Goal: Task Accomplishment & Management: Use online tool/utility

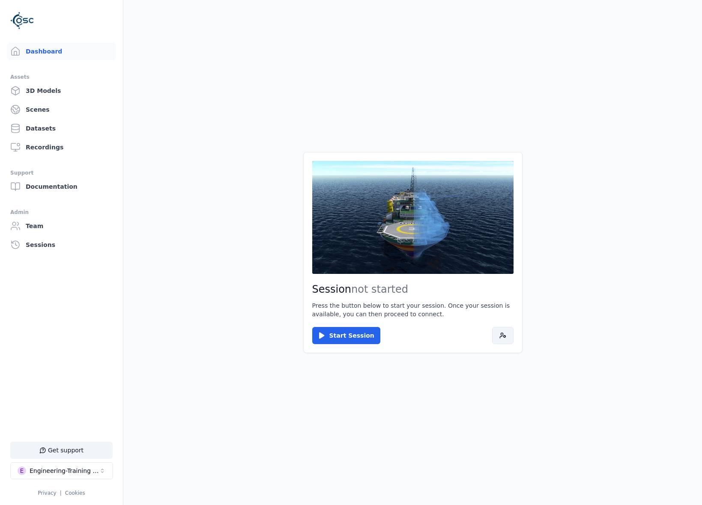
click at [501, 340] on button at bounding box center [502, 335] width 21 height 17
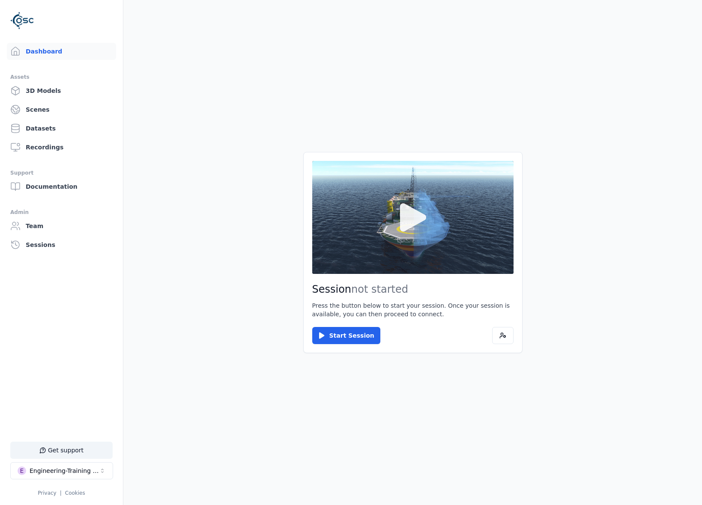
click at [456, 263] on button at bounding box center [412, 217] width 201 height 113
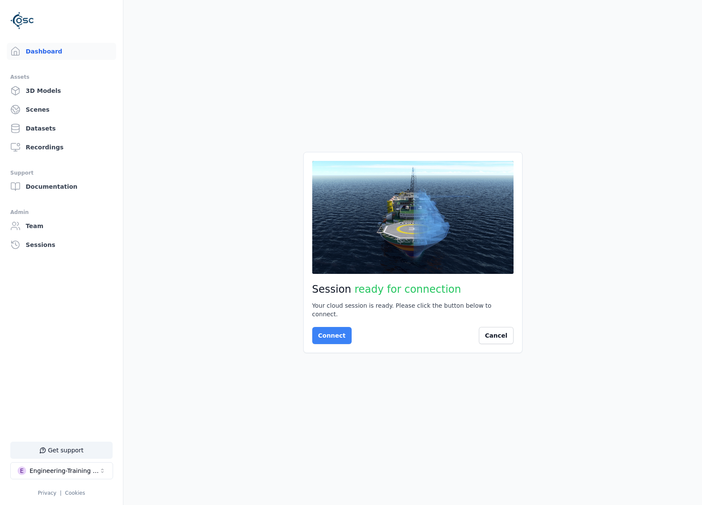
click at [336, 329] on button "Connect" at bounding box center [331, 335] width 39 height 17
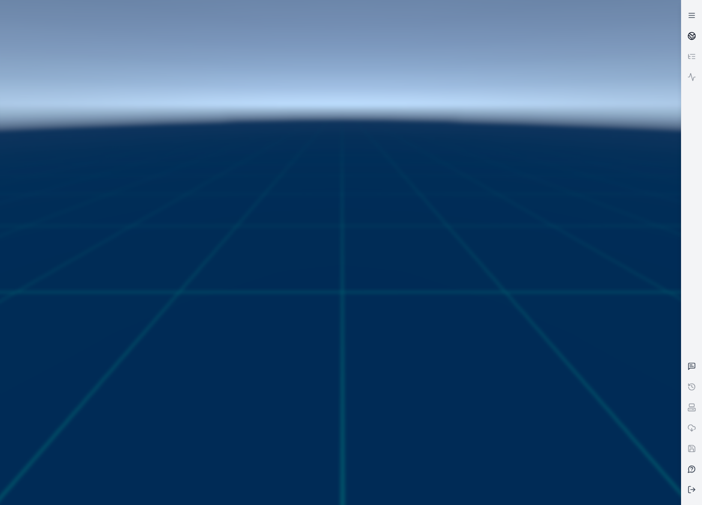
click at [682, 36] on link at bounding box center [691, 36] width 21 height 21
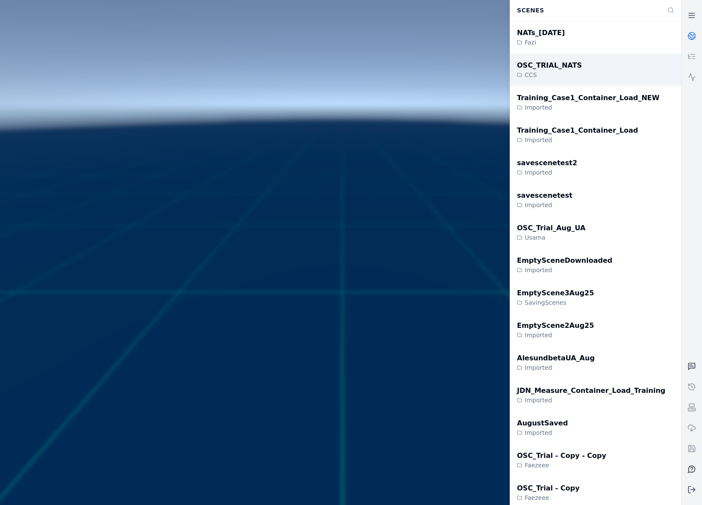
click at [635, 70] on div "OSC_TRIAL_NATS CCS" at bounding box center [595, 70] width 171 height 33
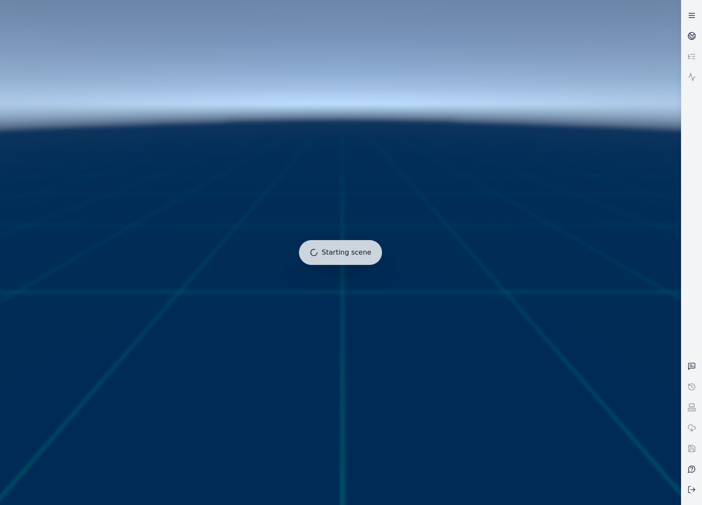
click at [695, 16] on icon at bounding box center [691, 15] width 9 height 9
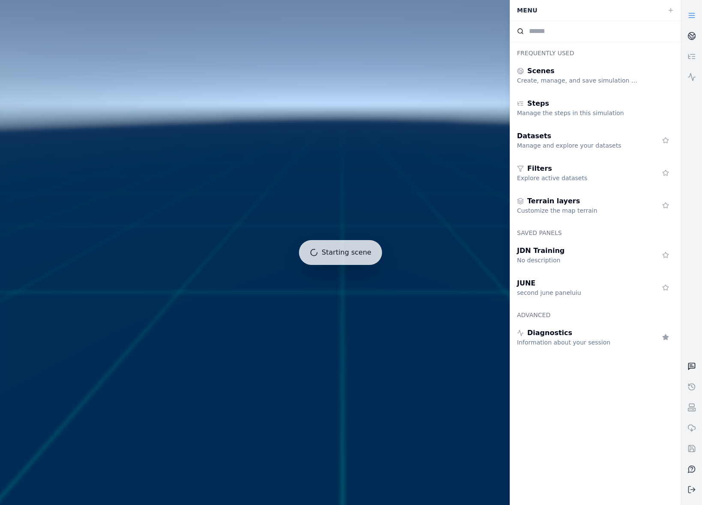
click at [690, 367] on icon at bounding box center [691, 366] width 9 height 9
